Goal: Information Seeking & Learning: Learn about a topic

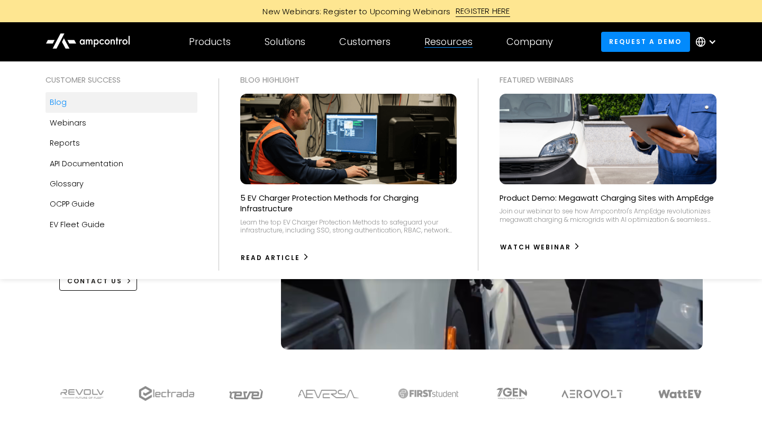
click at [57, 102] on div "Blog" at bounding box center [58, 102] width 17 height 12
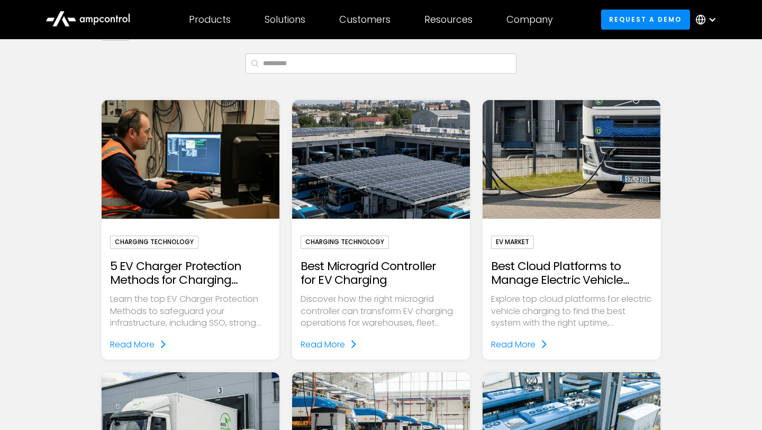
scroll to position [233, 0]
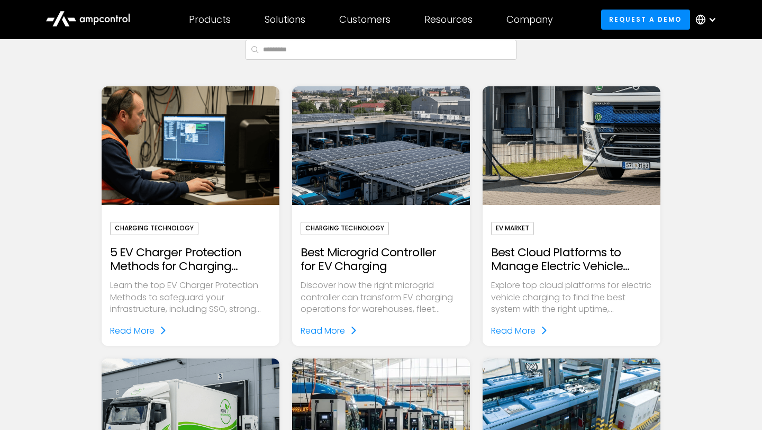
click at [228, 261] on h2 "5 EV Charger Protection Methods for Charging Infrastructure" at bounding box center [190, 260] width 161 height 28
click at [155, 328] on div "Read More" at bounding box center [132, 331] width 44 height 14
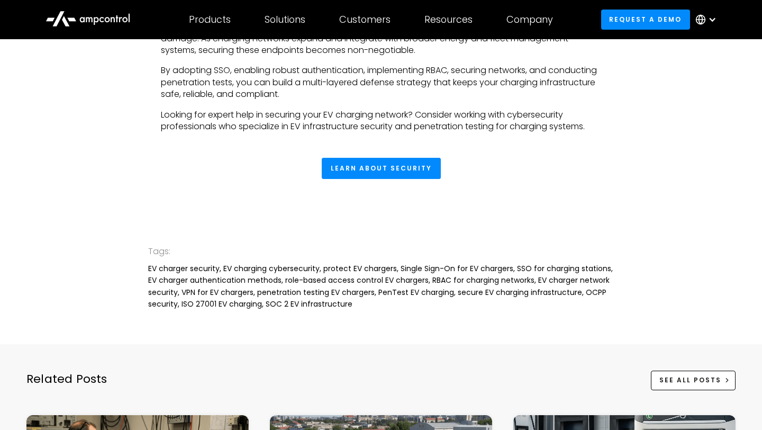
scroll to position [2290, 0]
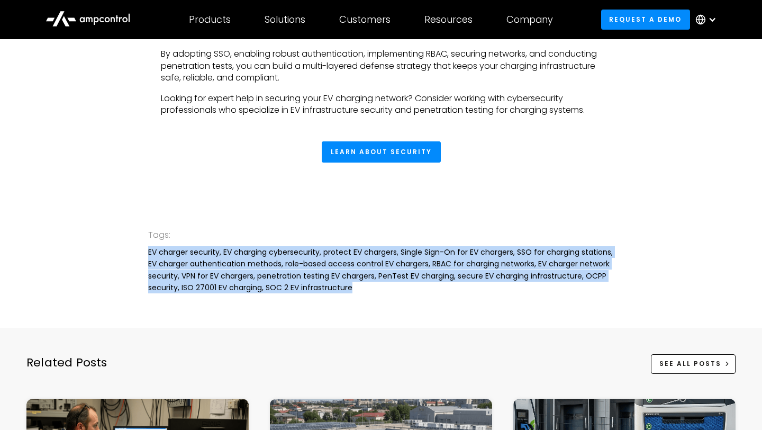
drag, startPoint x: 358, startPoint y: 303, endPoint x: 148, endPoint y: 266, distance: 213.8
click at [147, 266] on div "Tags: EV charger security, EV charging cybersecurity, protect EV chargers, Sing…" at bounding box center [381, 260] width 762 height 133
click at [148, 266] on div "EV charger security, EV charging cybersecurity, protect EV chargers, Single Sig…" at bounding box center [381, 270] width 466 height 48
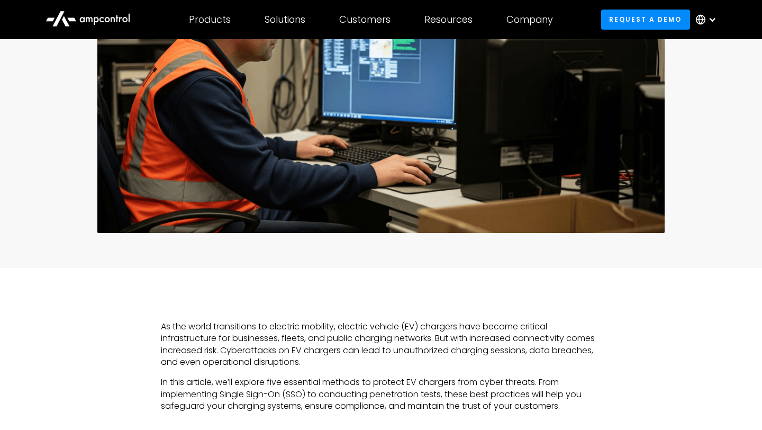
scroll to position [0, 0]
